Goal: Navigation & Orientation: Find specific page/section

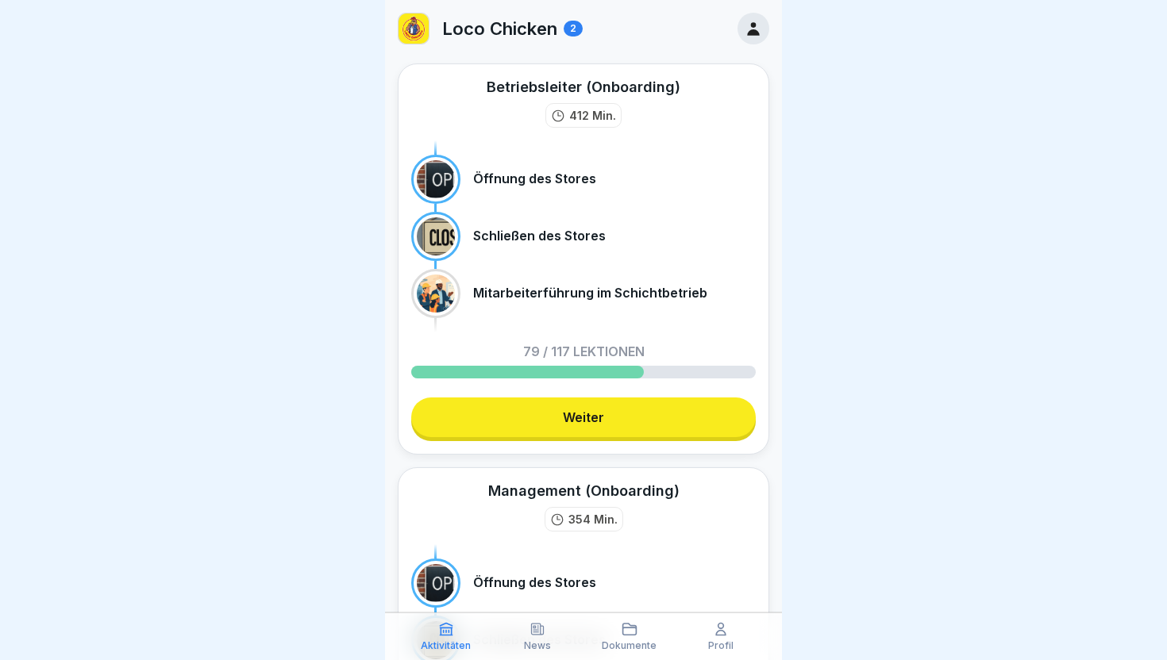
scroll to position [306, 0]
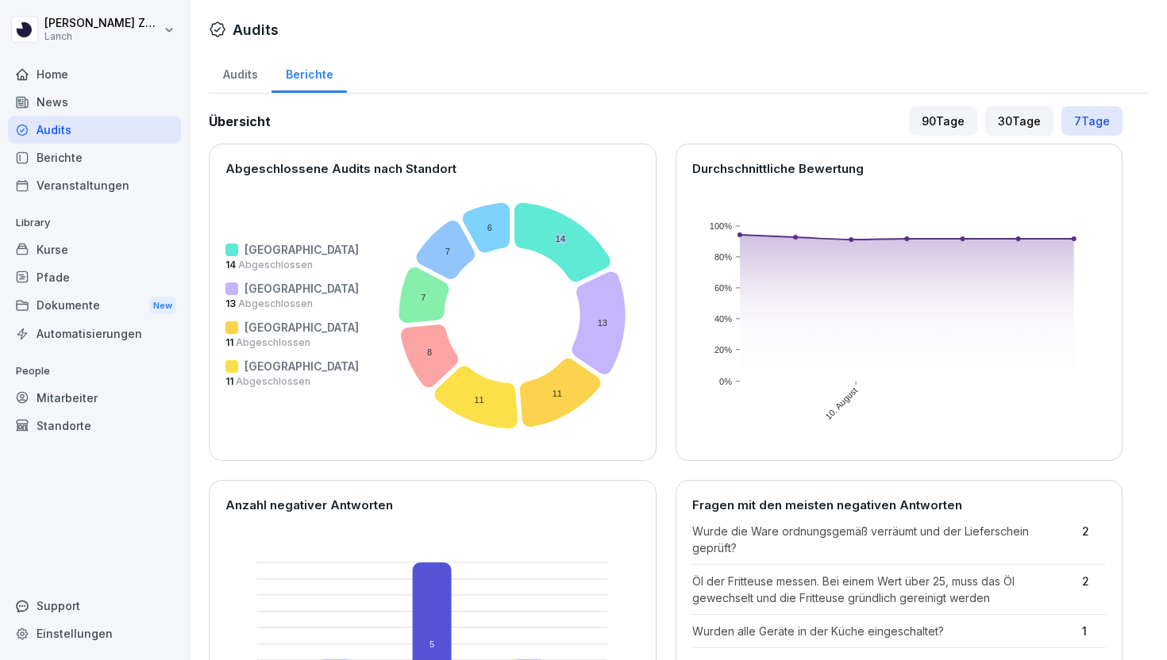
click at [77, 82] on div "Home" at bounding box center [94, 74] width 173 height 28
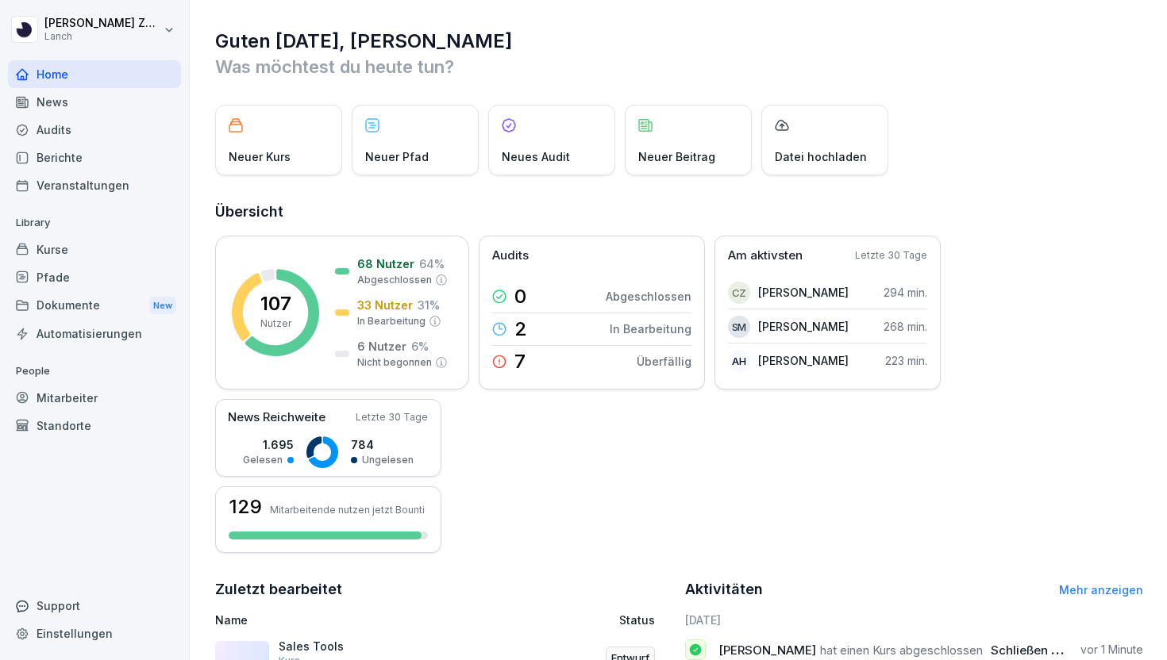
click at [77, 82] on div "Home" at bounding box center [94, 74] width 173 height 28
click at [789, 291] on p "[PERSON_NAME]" at bounding box center [803, 292] width 90 height 17
click at [775, 289] on p "[PERSON_NAME]" at bounding box center [803, 292] width 90 height 17
click at [767, 323] on p "[PERSON_NAME]" at bounding box center [803, 326] width 90 height 17
click at [767, 348] on div "SM [PERSON_NAME] 252 min." at bounding box center [827, 361] width 199 height 32
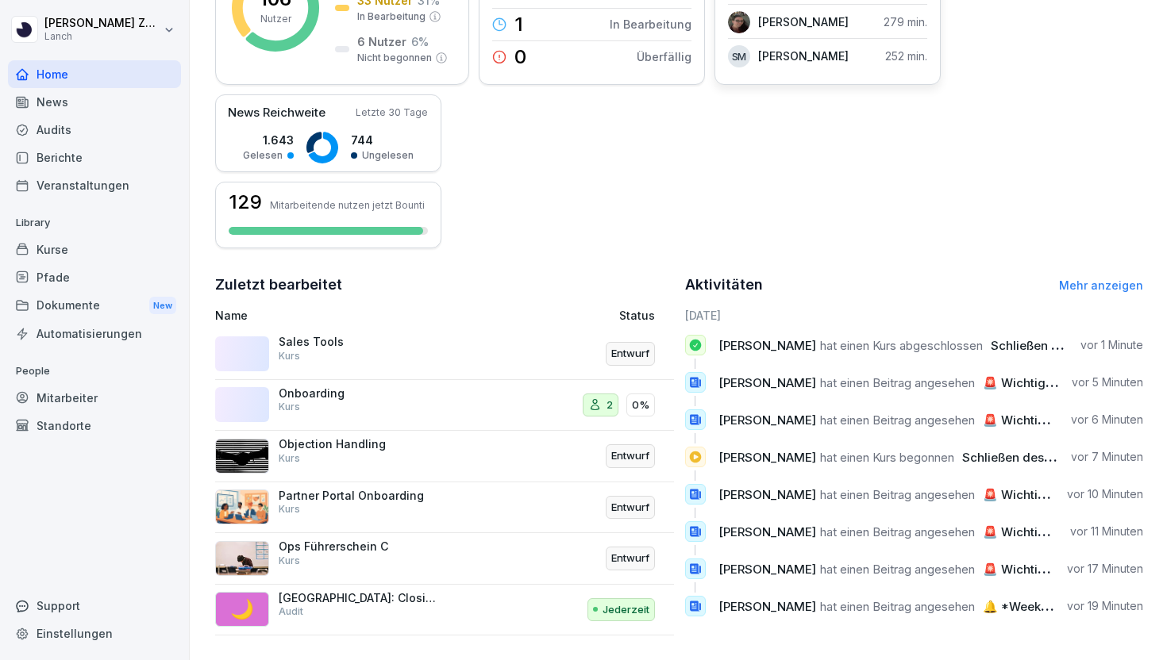
scroll to position [309, 0]
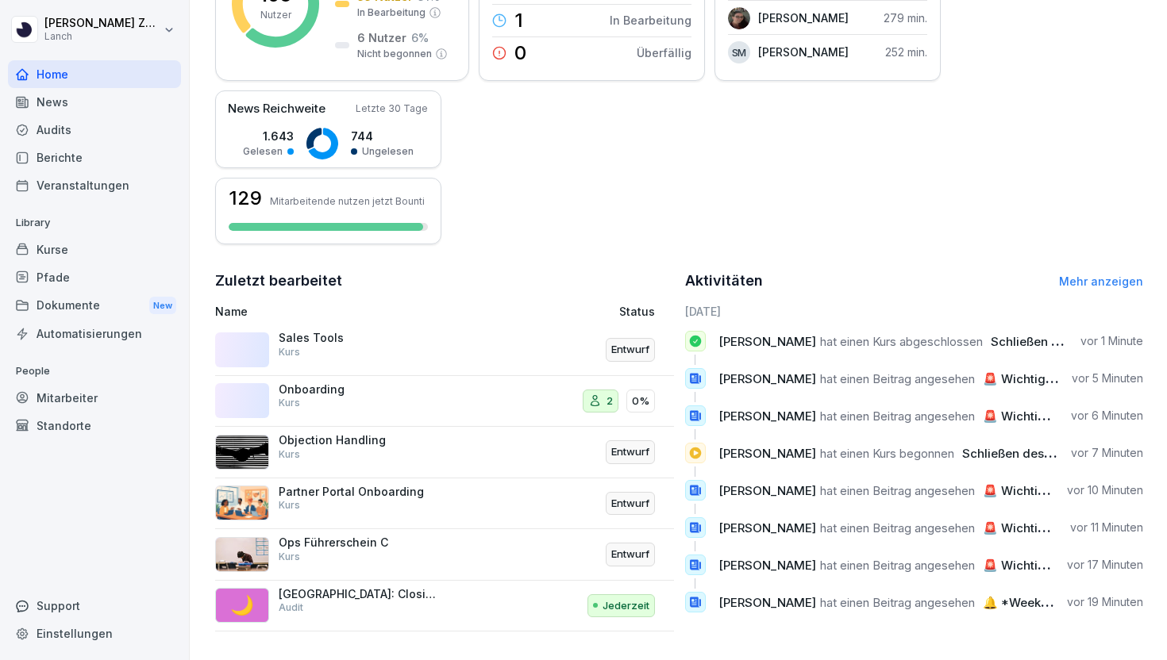
click at [1098, 280] on link "Mehr anzeigen" at bounding box center [1101, 281] width 84 height 13
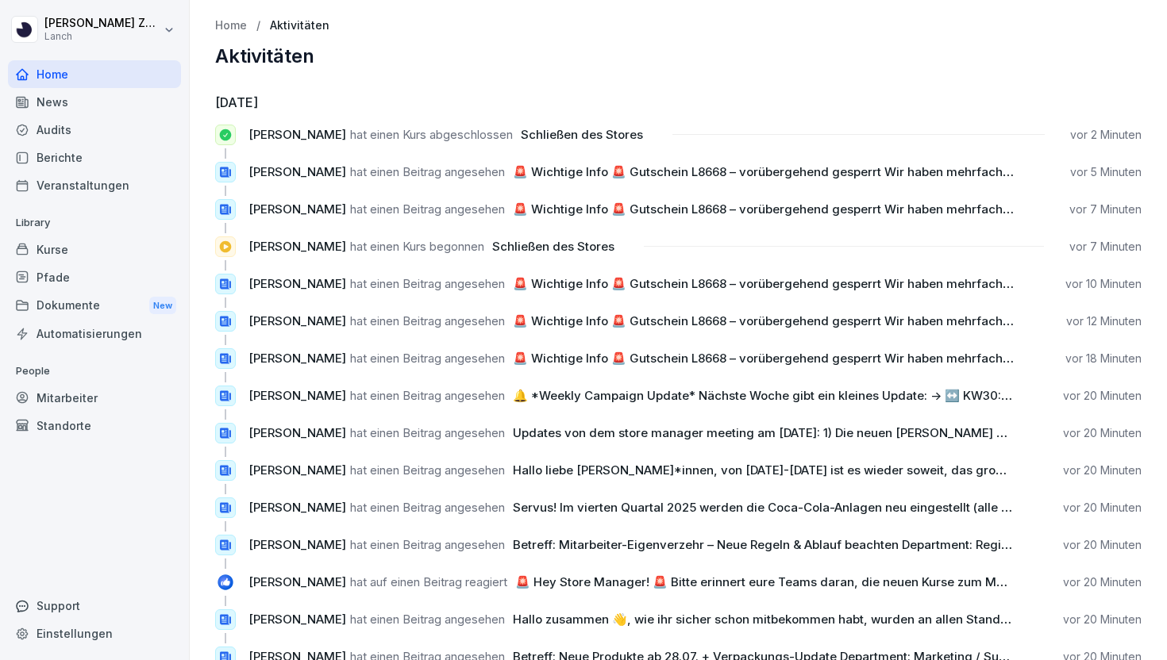
click at [228, 30] on p "Home" at bounding box center [231, 25] width 32 height 13
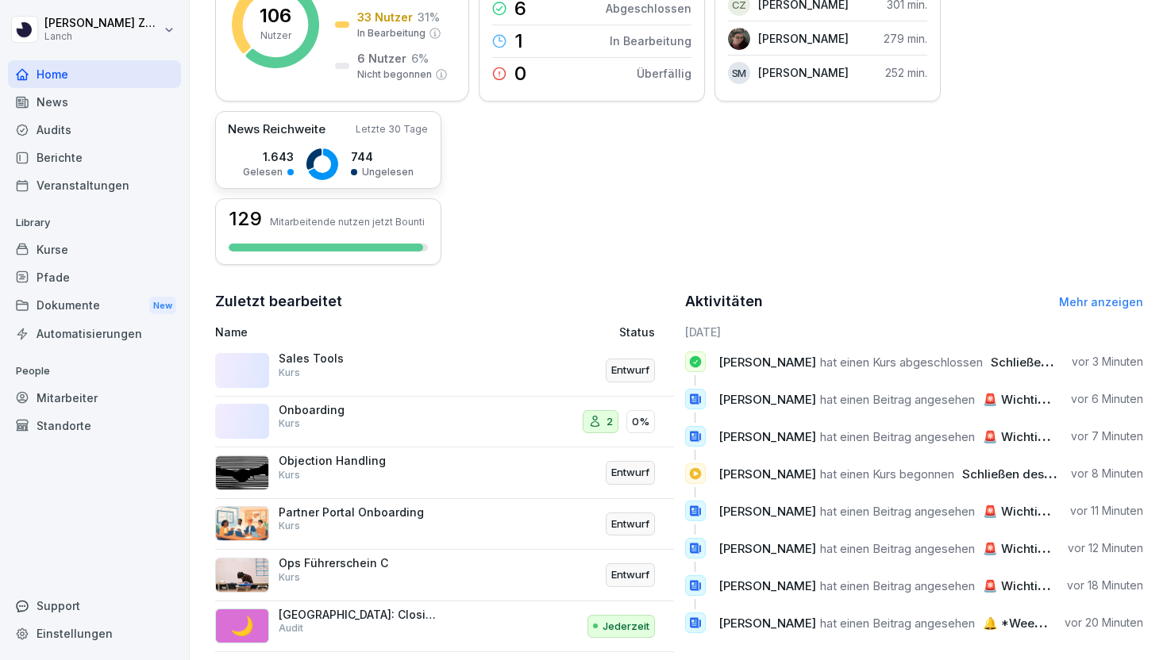
scroll to position [309, 0]
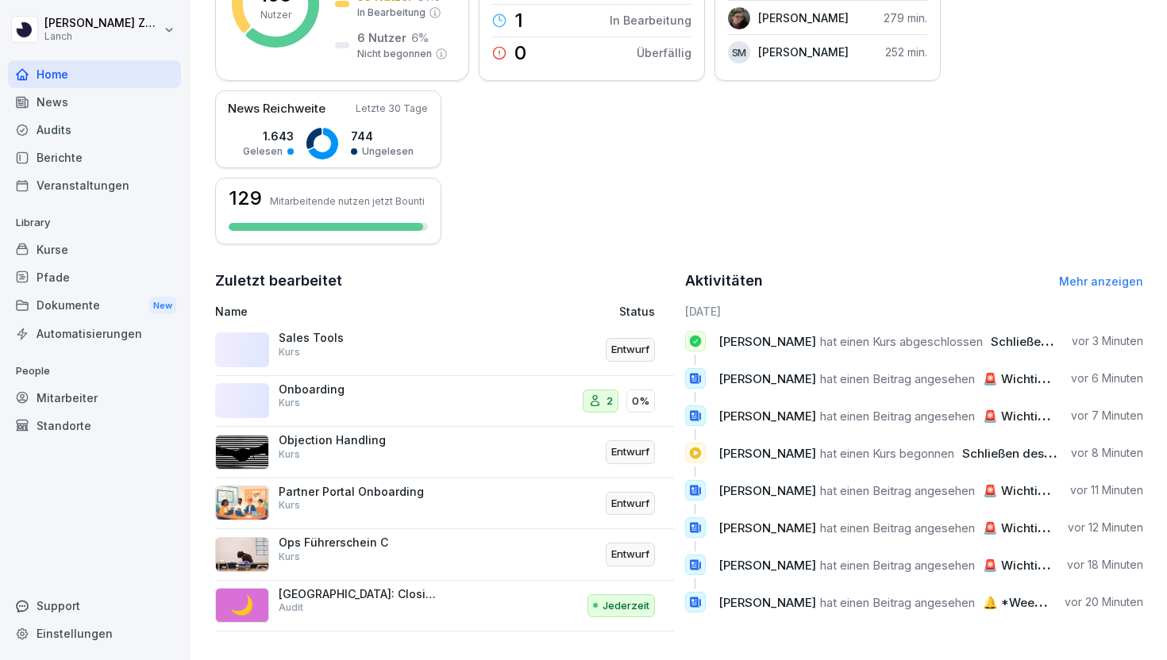
click at [48, 83] on div "Home" at bounding box center [94, 74] width 173 height 28
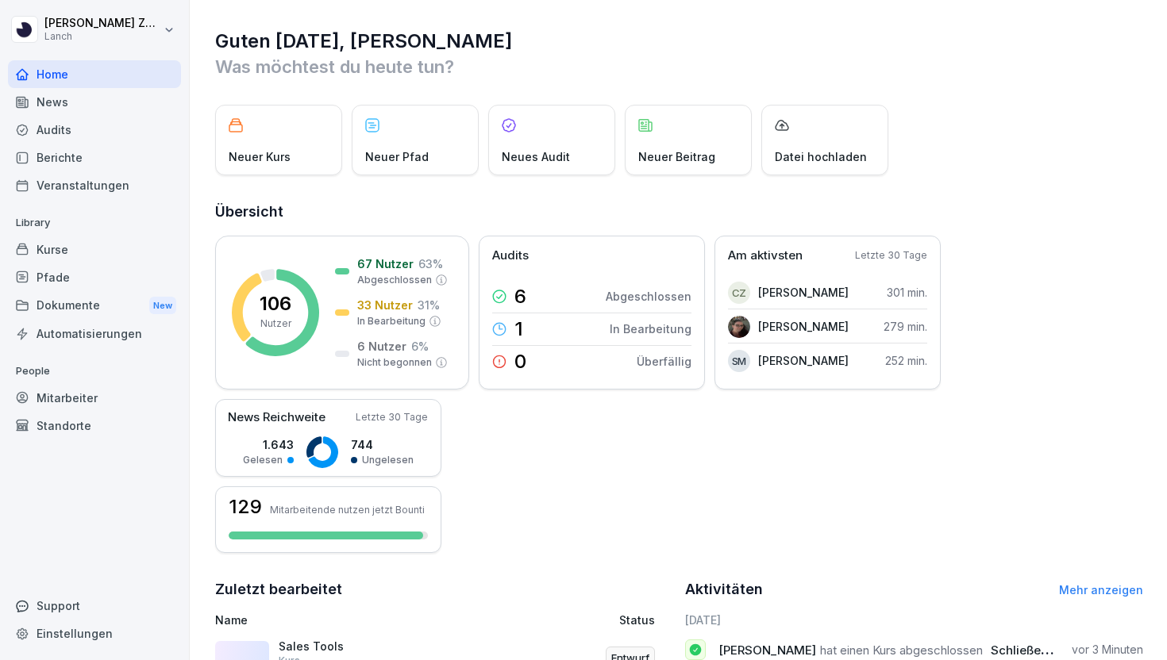
click at [51, 129] on div "Audits" at bounding box center [94, 130] width 173 height 28
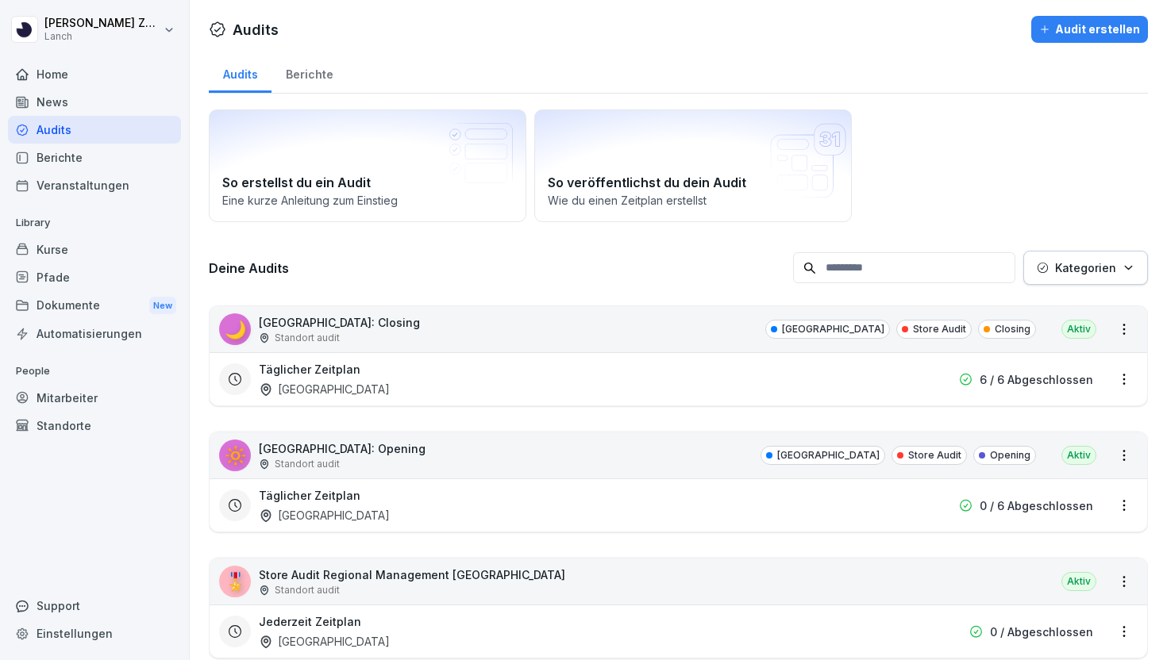
click at [378, 378] on div "Täglicher Zeitplan [GEOGRAPHIC_DATA]" at bounding box center [577, 379] width 636 height 37
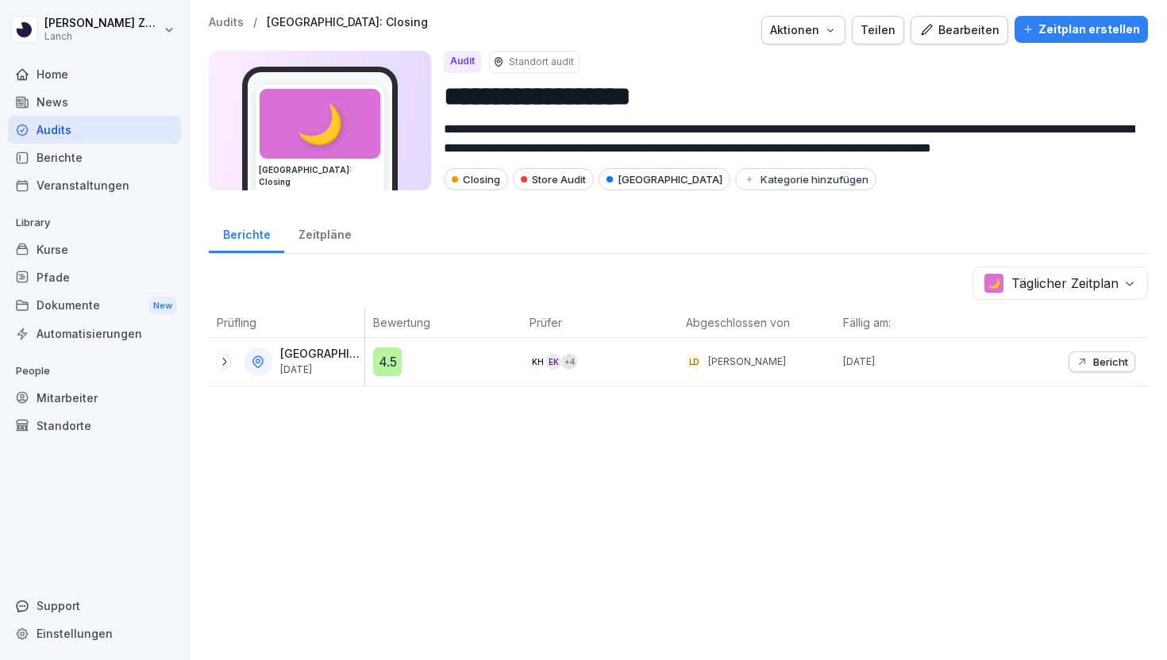
click at [35, 70] on div "Home" at bounding box center [94, 74] width 173 height 28
